Goal: Task Accomplishment & Management: Use online tool/utility

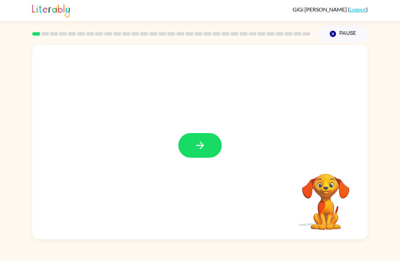
click at [196, 150] on icon "button" at bounding box center [200, 146] width 12 height 12
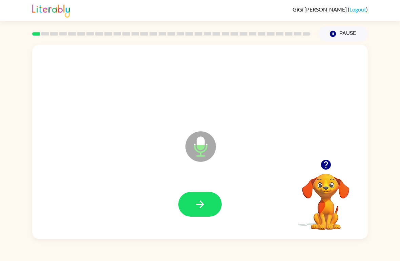
click at [204, 147] on icon "Microphone The Microphone is here when it is your turn to talk" at bounding box center [235, 155] width 102 height 51
click at [203, 205] on icon "button" at bounding box center [200, 205] width 8 height 8
click at [204, 144] on icon "Microphone The Microphone is here when it is your turn to talk" at bounding box center [235, 155] width 102 height 51
click at [205, 205] on icon "button" at bounding box center [200, 205] width 12 height 12
click at [196, 150] on icon "Microphone The Microphone is here when it is your turn to talk" at bounding box center [235, 155] width 102 height 51
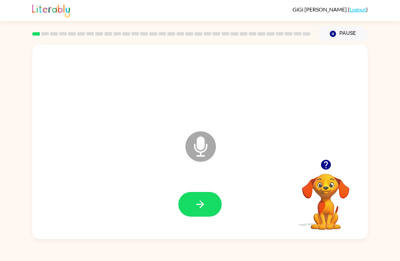
click at [202, 205] on icon "button" at bounding box center [200, 205] width 8 height 8
click at [326, 173] on button "button" at bounding box center [325, 164] width 17 height 17
click at [201, 150] on icon "Microphone The Microphone is here when it is your turn to talk" at bounding box center [235, 155] width 102 height 51
click at [206, 206] on button "button" at bounding box center [199, 204] width 43 height 25
click at [198, 146] on icon "Microphone The Microphone is here when it is your turn to talk" at bounding box center [235, 155] width 102 height 51
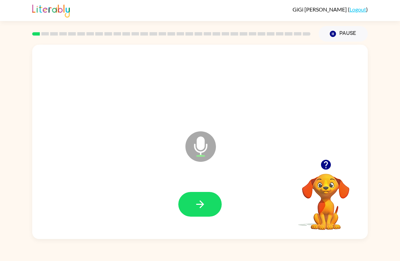
click at [207, 202] on button "button" at bounding box center [199, 204] width 43 height 25
click at [207, 152] on icon at bounding box center [200, 146] width 31 height 31
click at [205, 202] on icon "button" at bounding box center [200, 205] width 12 height 12
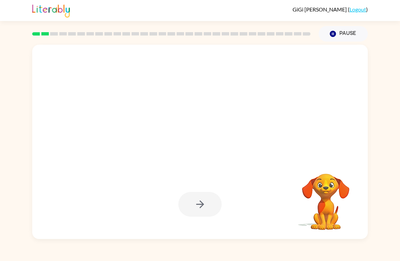
click at [207, 205] on div at bounding box center [199, 204] width 43 height 25
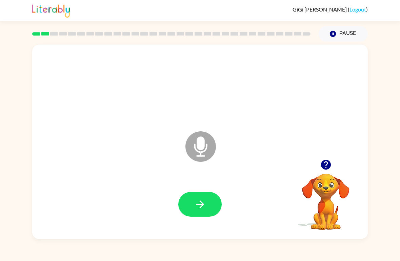
click at [205, 147] on icon at bounding box center [200, 146] width 31 height 31
click at [200, 150] on icon "Microphone The Microphone is here when it is your turn to talk" at bounding box center [235, 155] width 102 height 51
click at [202, 147] on icon "Microphone The Microphone is here when it is your turn to talk" at bounding box center [235, 155] width 102 height 51
click at [205, 200] on icon "button" at bounding box center [200, 205] width 12 height 12
click at [205, 149] on icon at bounding box center [200, 146] width 31 height 31
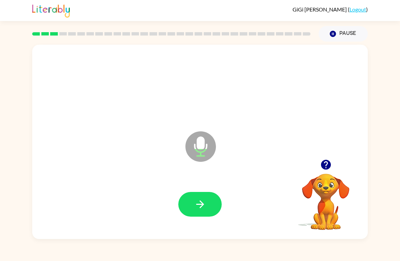
click at [207, 206] on button "button" at bounding box center [199, 204] width 43 height 25
click at [203, 148] on icon "Microphone The Microphone is here when it is your turn to talk" at bounding box center [235, 155] width 102 height 51
click at [203, 147] on icon "Microphone The Microphone is here when it is your turn to talk" at bounding box center [235, 155] width 102 height 51
click at [196, 151] on icon "Microphone The Microphone is here when it is your turn to talk" at bounding box center [235, 155] width 102 height 51
click at [200, 147] on icon "Microphone The Microphone is here when it is your turn to talk" at bounding box center [235, 155] width 102 height 51
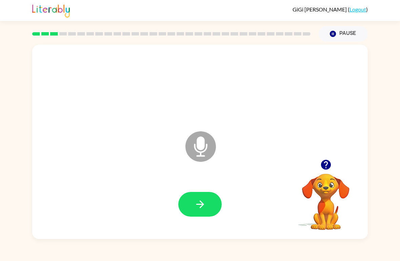
click at [203, 201] on icon "button" at bounding box center [200, 205] width 12 height 12
click at [197, 152] on icon "Microphone The Microphone is here when it is your turn to talk" at bounding box center [235, 155] width 102 height 51
click at [202, 202] on icon "button" at bounding box center [200, 205] width 12 height 12
click at [204, 199] on icon "button" at bounding box center [200, 205] width 12 height 12
click at [208, 148] on icon at bounding box center [200, 146] width 31 height 31
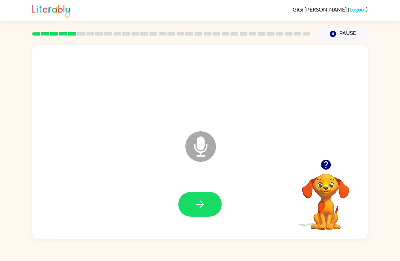
click at [202, 148] on icon "Microphone The Microphone is here when it is your turn to talk" at bounding box center [235, 155] width 102 height 51
click at [202, 153] on icon at bounding box center [200, 146] width 31 height 31
click at [201, 201] on icon "button" at bounding box center [200, 205] width 12 height 12
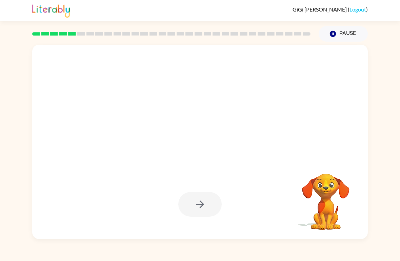
click at [201, 208] on div at bounding box center [199, 204] width 43 height 25
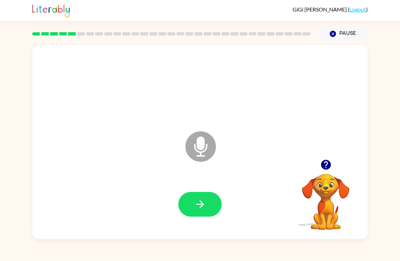
click at [203, 148] on icon "Microphone The Microphone is here when it is your turn to talk" at bounding box center [235, 155] width 102 height 51
click at [199, 207] on icon "button" at bounding box center [200, 205] width 12 height 12
click at [201, 149] on icon "Microphone The Microphone is here when it is your turn to talk" at bounding box center [235, 155] width 102 height 51
click at [208, 208] on button "button" at bounding box center [199, 204] width 43 height 25
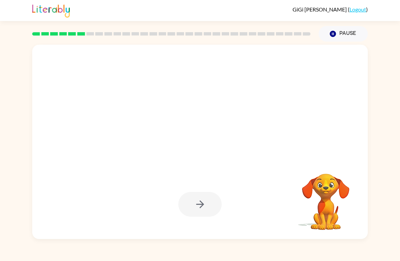
click at [202, 206] on div at bounding box center [199, 204] width 43 height 25
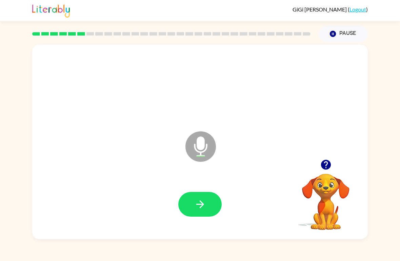
click at [202, 147] on icon "Microphone The Microphone is here when it is your turn to talk" at bounding box center [235, 155] width 102 height 51
click at [211, 207] on button "button" at bounding box center [199, 204] width 43 height 25
click at [201, 149] on icon "Microphone The Microphone is here when it is your turn to talk" at bounding box center [235, 155] width 102 height 51
click at [202, 207] on icon "button" at bounding box center [200, 205] width 12 height 12
click at [200, 156] on icon "Microphone The Microphone is here when it is your turn to talk" at bounding box center [235, 155] width 102 height 51
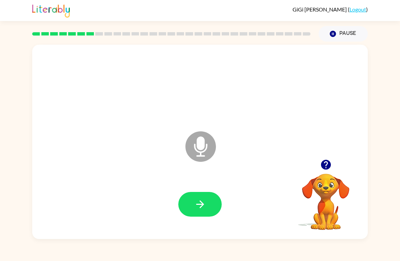
click at [199, 212] on button "button" at bounding box center [199, 204] width 43 height 25
click at [202, 146] on icon "Microphone The Microphone is here when it is your turn to talk" at bounding box center [235, 155] width 102 height 51
click at [206, 205] on button "button" at bounding box center [199, 204] width 43 height 25
click at [199, 150] on icon "Microphone The Microphone is here when it is your turn to talk" at bounding box center [235, 155] width 102 height 51
click at [205, 149] on icon "Microphone The Microphone is here when it is your turn to talk" at bounding box center [235, 155] width 102 height 51
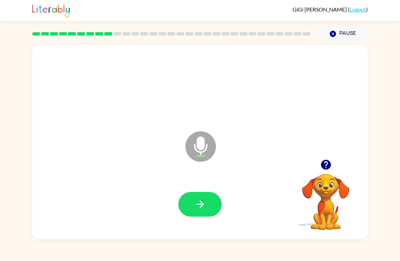
click at [207, 206] on button "button" at bounding box center [199, 204] width 43 height 25
click at [202, 148] on icon "Microphone The Microphone is here when it is your turn to talk" at bounding box center [235, 155] width 102 height 51
click at [204, 211] on button "button" at bounding box center [199, 204] width 43 height 25
click at [326, 170] on icon "button" at bounding box center [326, 165] width 12 height 12
click at [205, 150] on icon at bounding box center [200, 146] width 31 height 31
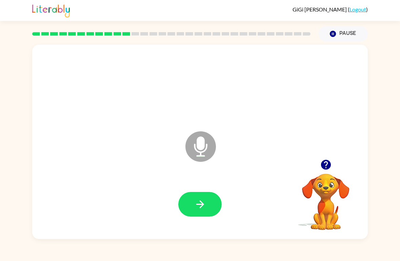
click at [208, 206] on button "button" at bounding box center [199, 204] width 43 height 25
click at [326, 174] on button "button" at bounding box center [325, 164] width 17 height 17
click at [322, 162] on icon "button" at bounding box center [326, 165] width 10 height 10
click at [336, 160] on div at bounding box center [326, 164] width 68 height 17
click at [336, 159] on div at bounding box center [326, 164] width 68 height 17
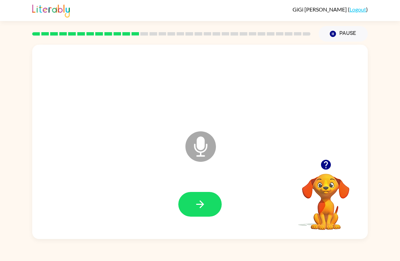
click at [325, 167] on icon "button" at bounding box center [326, 165] width 10 height 10
click at [197, 144] on icon at bounding box center [200, 146] width 31 height 31
click at [208, 201] on button "button" at bounding box center [199, 204] width 43 height 25
click at [196, 149] on icon "Microphone The Microphone is here when it is your turn to talk" at bounding box center [235, 155] width 102 height 51
click at [190, 210] on button "button" at bounding box center [199, 204] width 43 height 25
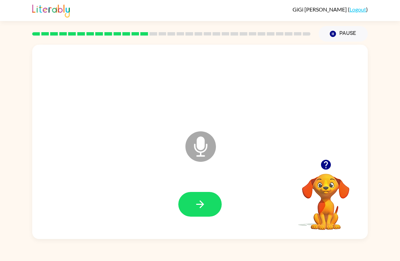
click at [203, 203] on icon "button" at bounding box center [200, 205] width 12 height 12
click at [200, 149] on icon "Microphone The Microphone is here when it is your turn to talk" at bounding box center [235, 155] width 102 height 51
click at [206, 207] on button "button" at bounding box center [199, 204] width 43 height 25
click at [201, 152] on icon "Microphone The Microphone is here when it is your turn to talk" at bounding box center [235, 155] width 102 height 51
click at [203, 204] on icon "button" at bounding box center [200, 205] width 8 height 8
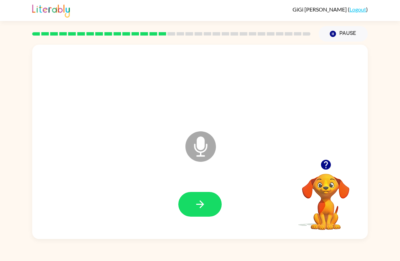
click at [202, 147] on icon "Microphone The Microphone is here when it is your turn to talk" at bounding box center [235, 155] width 102 height 51
click at [205, 202] on icon "button" at bounding box center [200, 205] width 12 height 12
click at [198, 150] on icon "Microphone The Microphone is here when it is your turn to talk" at bounding box center [235, 155] width 102 height 51
click at [201, 150] on icon "Microphone The Microphone is here when it is your turn to talk" at bounding box center [235, 155] width 102 height 51
click at [198, 206] on icon "button" at bounding box center [200, 205] width 12 height 12
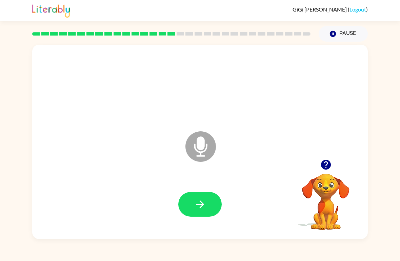
click at [204, 209] on icon "button" at bounding box center [200, 205] width 12 height 12
click at [201, 151] on icon at bounding box center [200, 146] width 31 height 31
click at [210, 198] on button "button" at bounding box center [199, 204] width 43 height 25
click at [203, 146] on icon "Microphone The Microphone is here when it is your turn to talk" at bounding box center [235, 155] width 102 height 51
click at [207, 206] on button "button" at bounding box center [199, 204] width 43 height 25
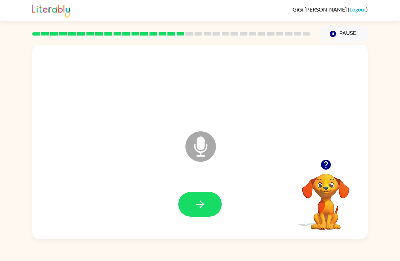
click at [204, 150] on icon at bounding box center [200, 146] width 31 height 31
click at [207, 205] on button "button" at bounding box center [199, 204] width 43 height 25
click at [195, 144] on icon "Microphone The Microphone is here when it is your turn to talk" at bounding box center [235, 155] width 102 height 51
click at [203, 203] on icon "button" at bounding box center [200, 205] width 12 height 12
click at [197, 203] on icon "button" at bounding box center [200, 205] width 12 height 12
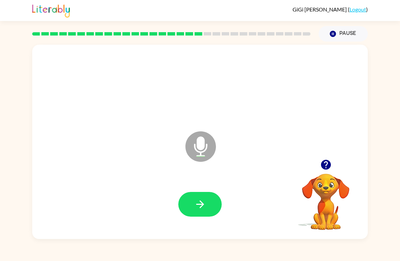
click at [205, 201] on icon "button" at bounding box center [200, 205] width 12 height 12
click at [203, 203] on icon "button" at bounding box center [200, 205] width 12 height 12
click at [196, 205] on icon "button" at bounding box center [200, 205] width 12 height 12
click at [210, 213] on button "button" at bounding box center [199, 204] width 43 height 25
click at [202, 207] on icon "button" at bounding box center [200, 205] width 12 height 12
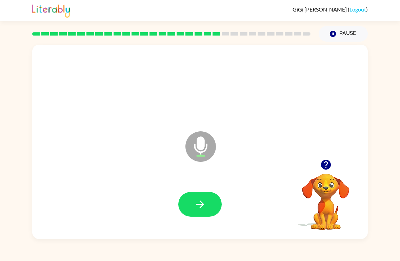
click at [205, 205] on icon "button" at bounding box center [200, 205] width 12 height 12
click at [204, 205] on icon "button" at bounding box center [200, 205] width 12 height 12
click at [202, 202] on icon "button" at bounding box center [200, 205] width 12 height 12
click at [191, 208] on button "button" at bounding box center [199, 204] width 43 height 25
click at [199, 202] on icon "button" at bounding box center [200, 205] width 12 height 12
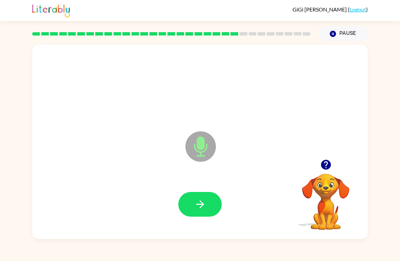
click at [205, 202] on icon "button" at bounding box center [200, 205] width 12 height 12
click at [200, 209] on icon "button" at bounding box center [200, 205] width 12 height 12
click at [203, 202] on icon "button" at bounding box center [200, 205] width 12 height 12
click at [202, 212] on button "button" at bounding box center [199, 204] width 43 height 25
click at [328, 167] on icon "button" at bounding box center [326, 165] width 10 height 10
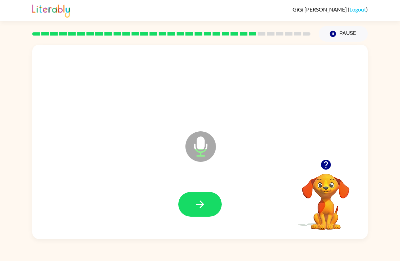
click at [209, 199] on button "button" at bounding box center [199, 204] width 43 height 25
click at [209, 215] on button "button" at bounding box center [199, 204] width 43 height 25
click at [187, 208] on button "button" at bounding box center [199, 204] width 43 height 25
click at [193, 197] on button "button" at bounding box center [199, 204] width 43 height 25
click at [205, 205] on icon "button" at bounding box center [200, 205] width 12 height 12
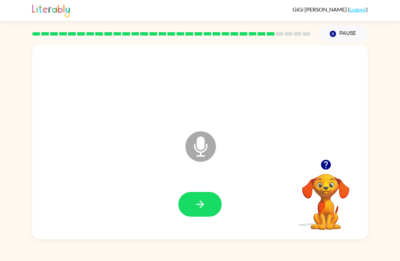
click at [320, 162] on icon "button" at bounding box center [326, 165] width 12 height 12
click at [329, 166] on icon "button" at bounding box center [326, 165] width 10 height 10
click at [199, 193] on button "button" at bounding box center [199, 204] width 43 height 25
click at [210, 212] on button "button" at bounding box center [199, 204] width 43 height 25
click at [211, 204] on button "button" at bounding box center [199, 204] width 43 height 25
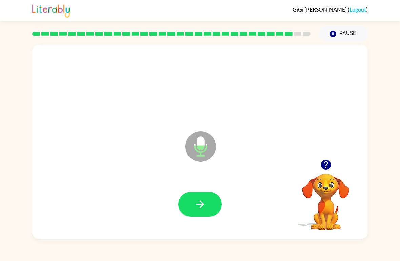
click at [203, 202] on icon "button" at bounding box center [200, 205] width 12 height 12
click at [195, 211] on button "button" at bounding box center [199, 204] width 43 height 25
click at [204, 203] on icon "button" at bounding box center [200, 205] width 12 height 12
click at [202, 205] on icon "button" at bounding box center [200, 205] width 8 height 8
